Goal: Task Accomplishment & Management: Complete application form

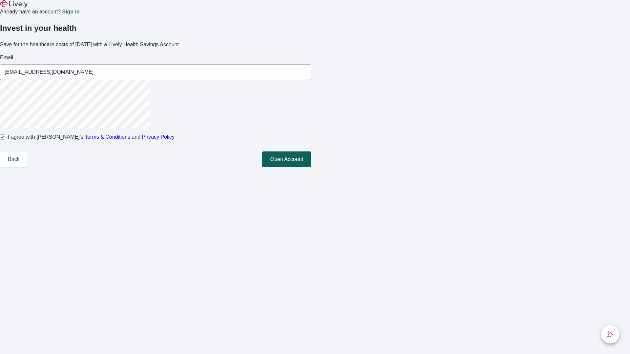
click at [311, 167] on button "Open Account" at bounding box center [286, 160] width 49 height 16
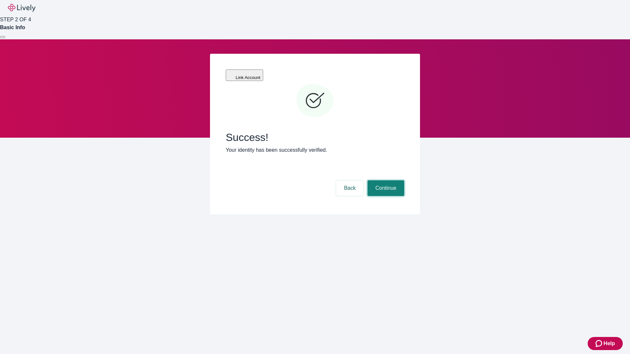
click at [385, 180] on button "Continue" at bounding box center [386, 188] width 37 height 16
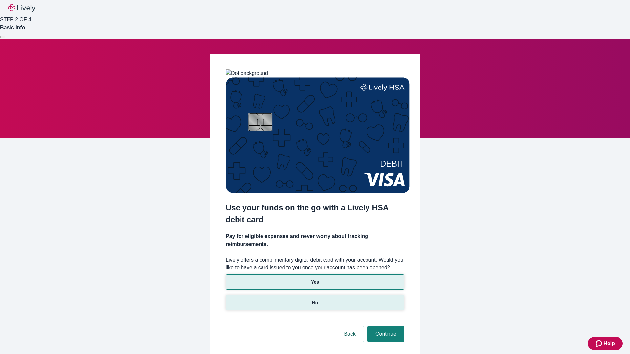
click at [315, 300] on p "No" at bounding box center [315, 303] width 6 height 7
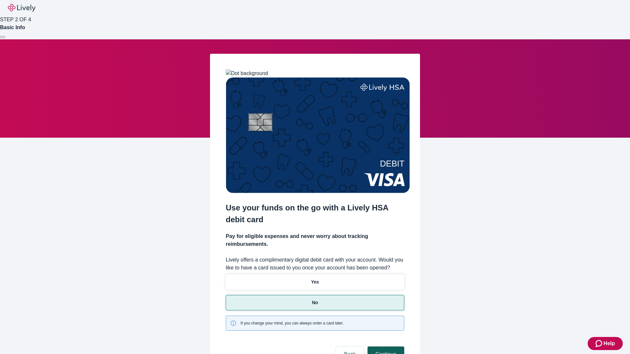
click at [385, 347] on button "Continue" at bounding box center [386, 355] width 37 height 16
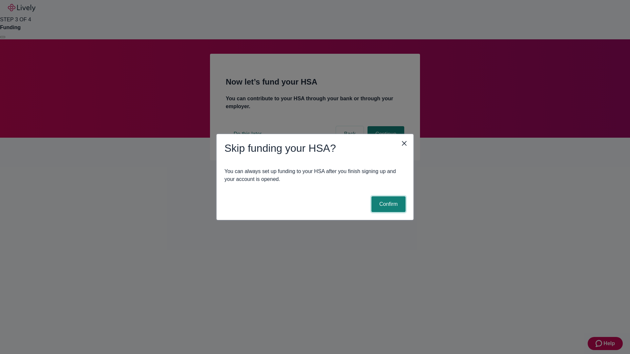
click at [388, 204] on button "Confirm" at bounding box center [388, 205] width 34 height 16
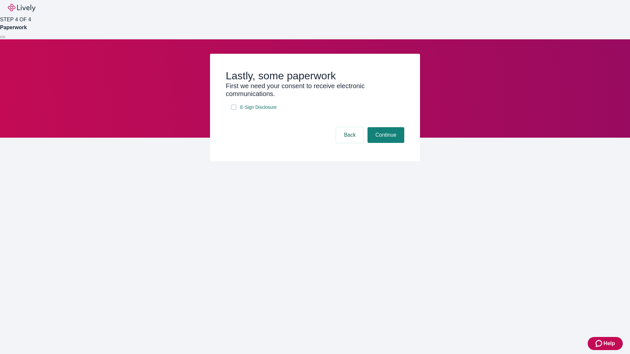
click at [234, 110] on input "E-Sign Disclosure" at bounding box center [233, 107] width 5 height 5
checkbox input "true"
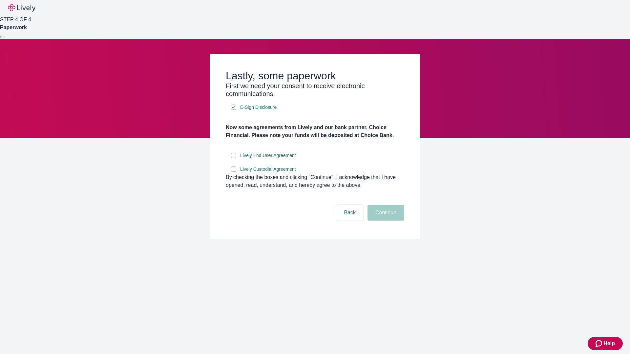
click at [234, 158] on input "Lively End User Agreement" at bounding box center [233, 155] width 5 height 5
checkbox input "true"
click at [234, 172] on input "Lively Custodial Agreement" at bounding box center [233, 169] width 5 height 5
checkbox input "true"
click at [385, 221] on button "Continue" at bounding box center [386, 213] width 37 height 16
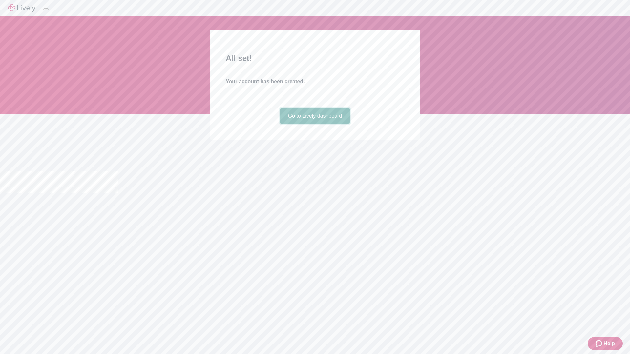
click at [315, 124] on link "Go to Lively dashboard" at bounding box center [315, 116] width 70 height 16
